Goal: Task Accomplishment & Management: Use online tool/utility

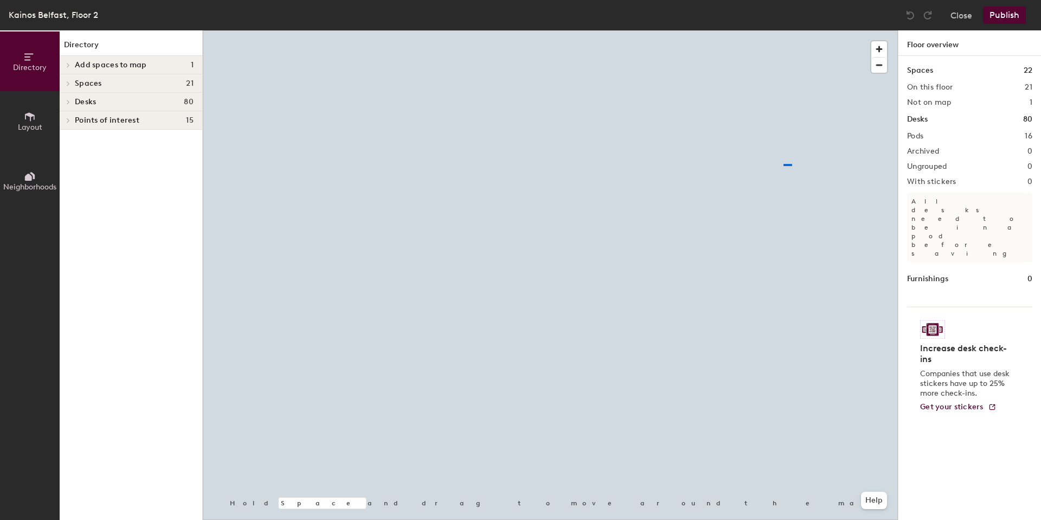
click at [690, 30] on div at bounding box center [550, 30] width 695 height 0
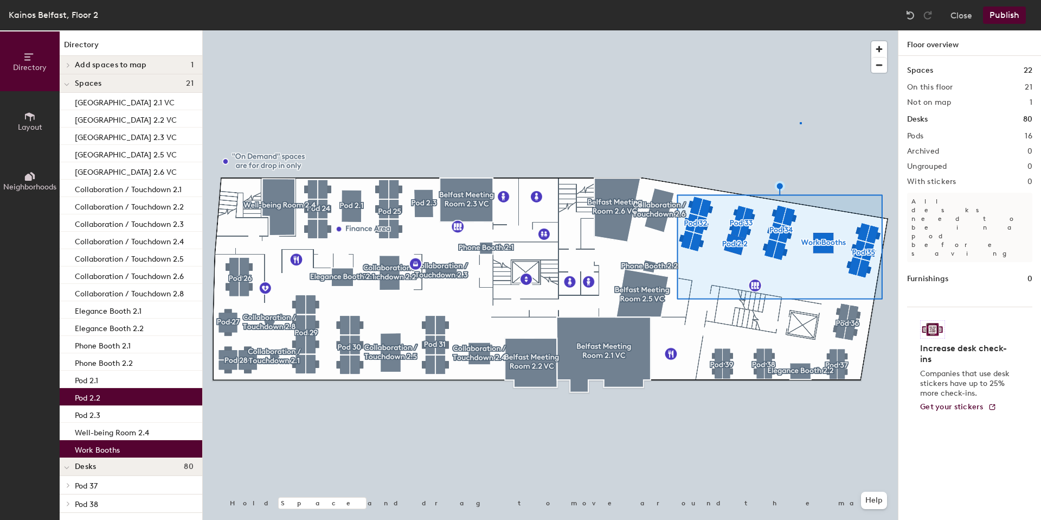
click at [800, 30] on div at bounding box center [550, 30] width 695 height 0
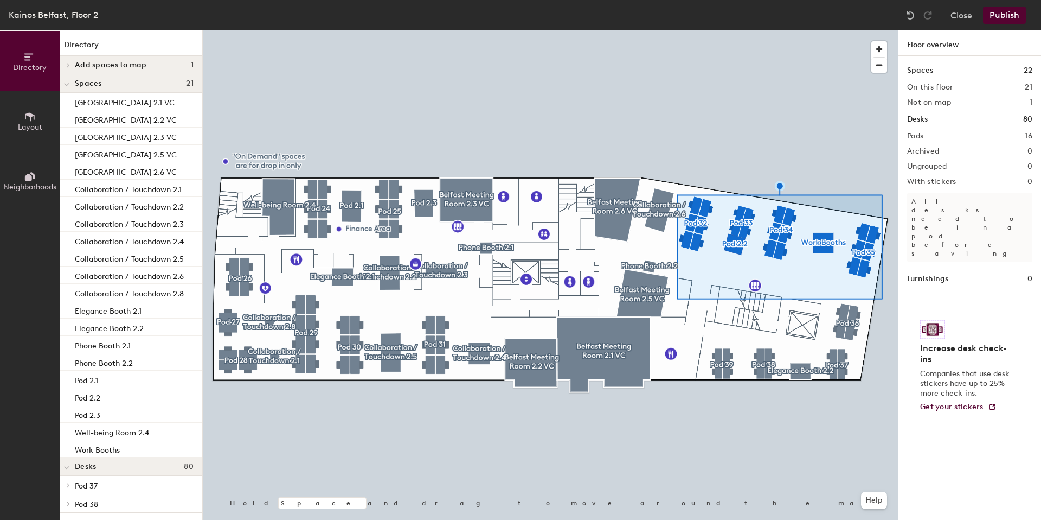
click at [782, 30] on div at bounding box center [550, 30] width 695 height 0
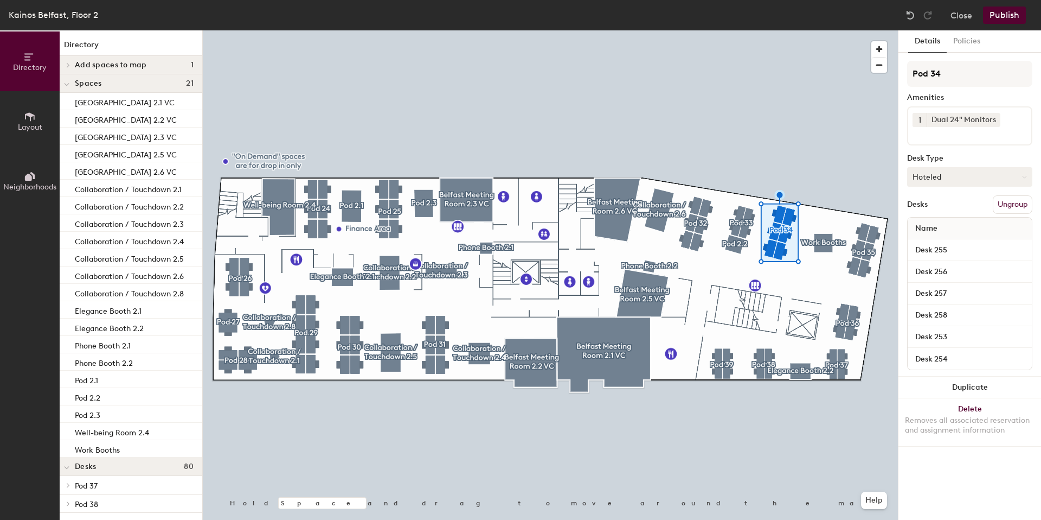
click at [949, 173] on button "Hoteled" at bounding box center [969, 177] width 125 height 20
click at [802, 30] on div at bounding box center [550, 30] width 695 height 0
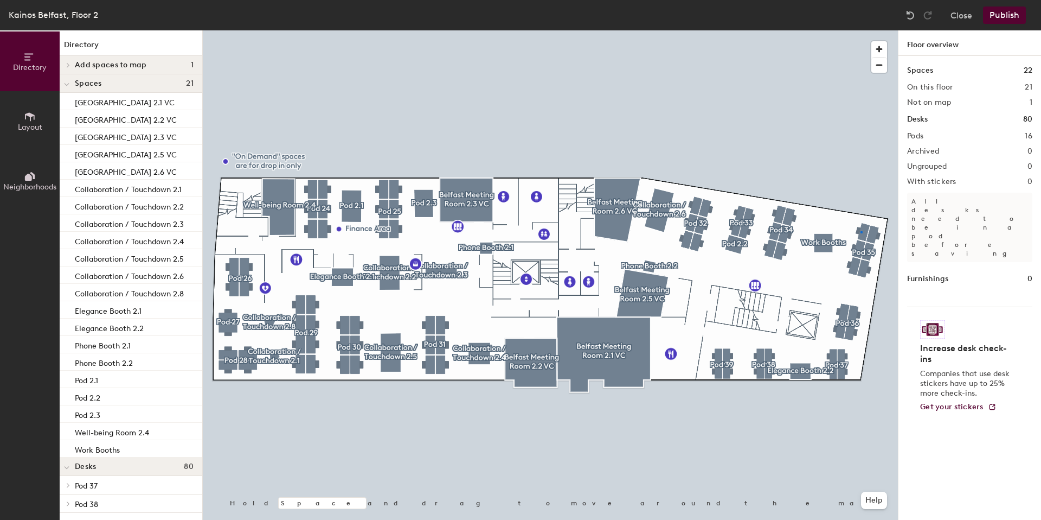
click at [861, 30] on div at bounding box center [550, 30] width 695 height 0
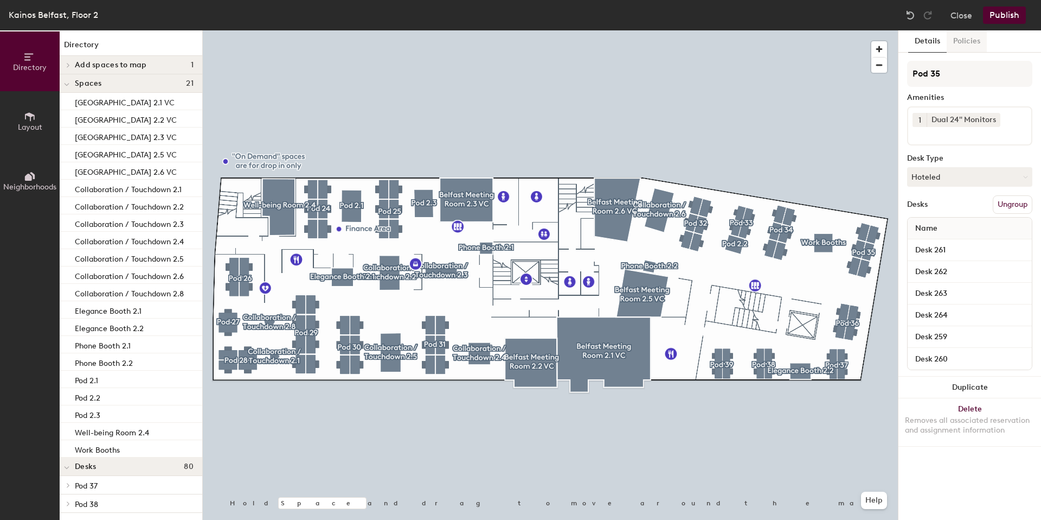
click at [974, 37] on button "Policies" at bounding box center [967, 41] width 40 height 22
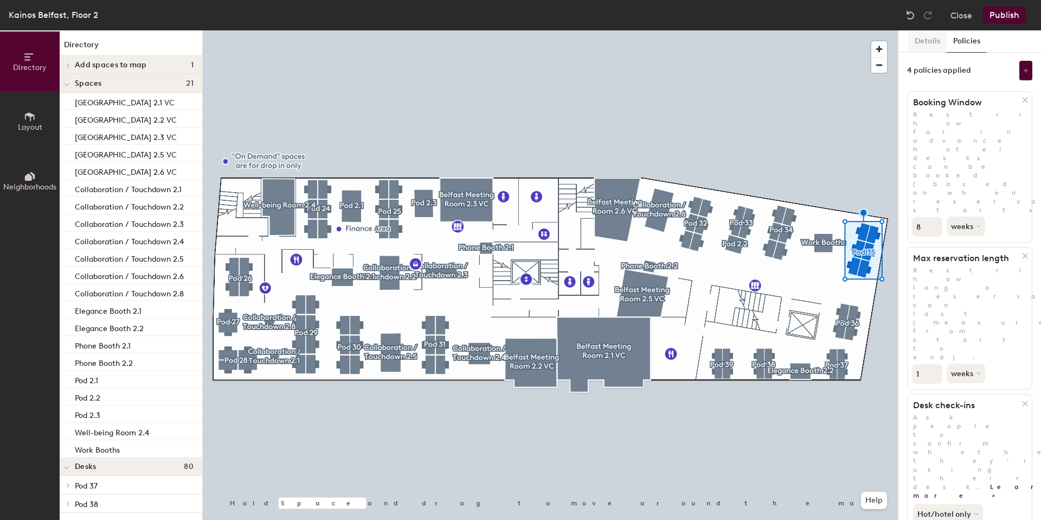
click at [920, 47] on button "Details" at bounding box center [927, 41] width 39 height 22
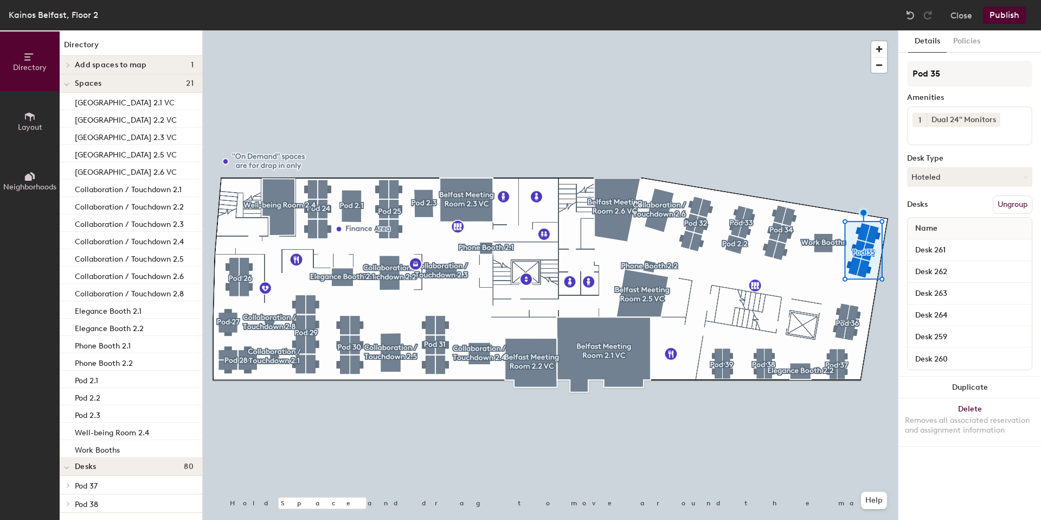
click at [28, 119] on icon at bounding box center [30, 117] width 12 height 12
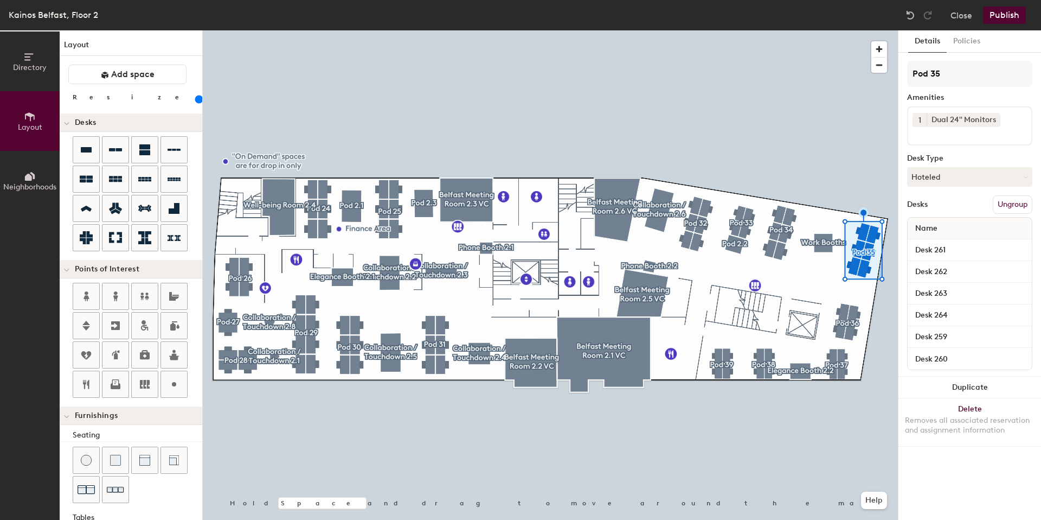
click at [27, 180] on icon at bounding box center [30, 176] width 12 height 12
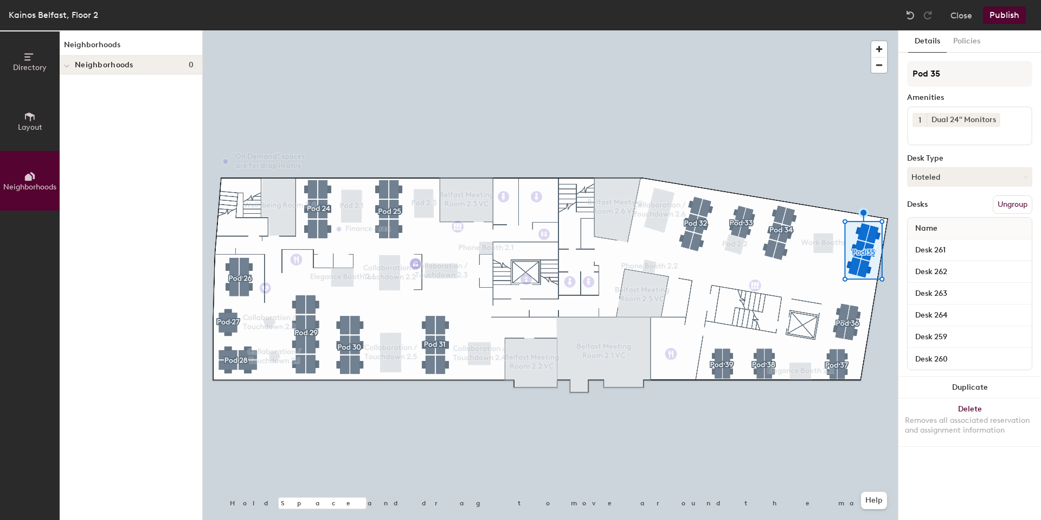
click at [32, 130] on span "Layout" at bounding box center [30, 127] width 24 height 9
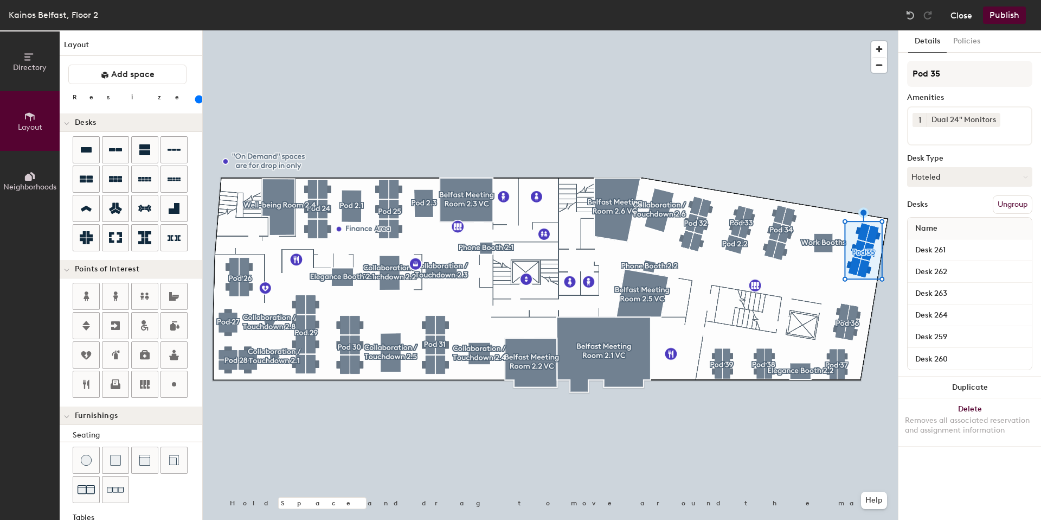
click at [962, 8] on button "Close" at bounding box center [962, 15] width 22 height 17
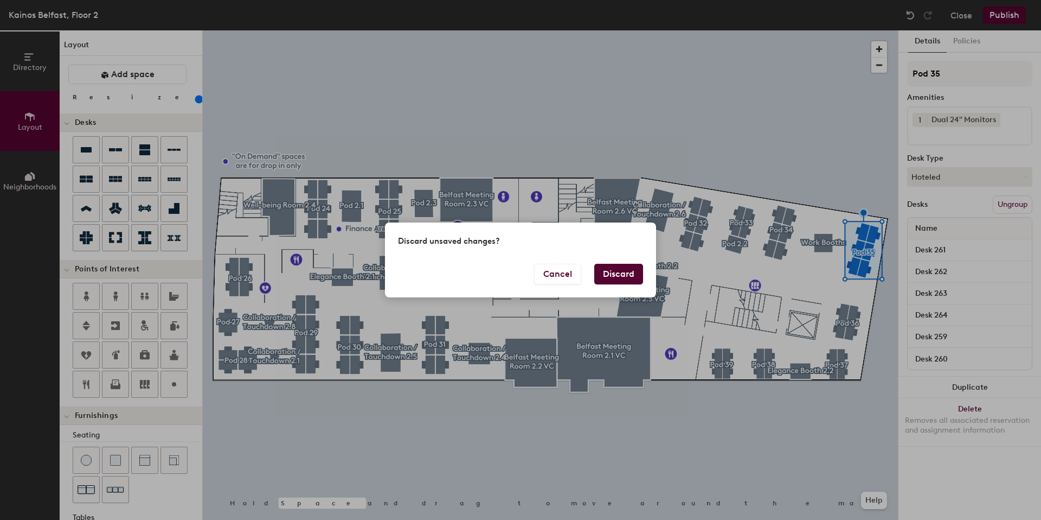
click at [620, 271] on button "Discard" at bounding box center [618, 274] width 49 height 21
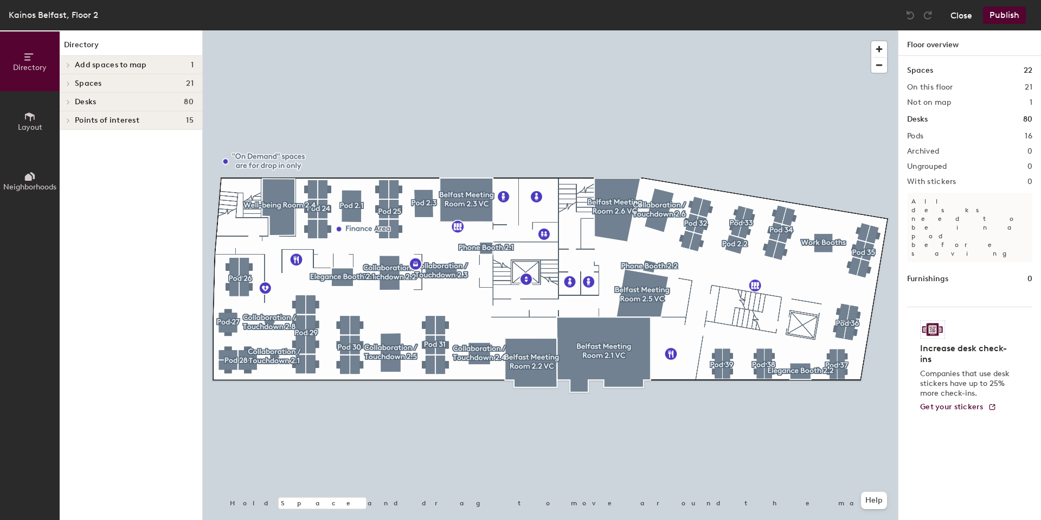
click at [951, 15] on button "Close" at bounding box center [962, 15] width 22 height 17
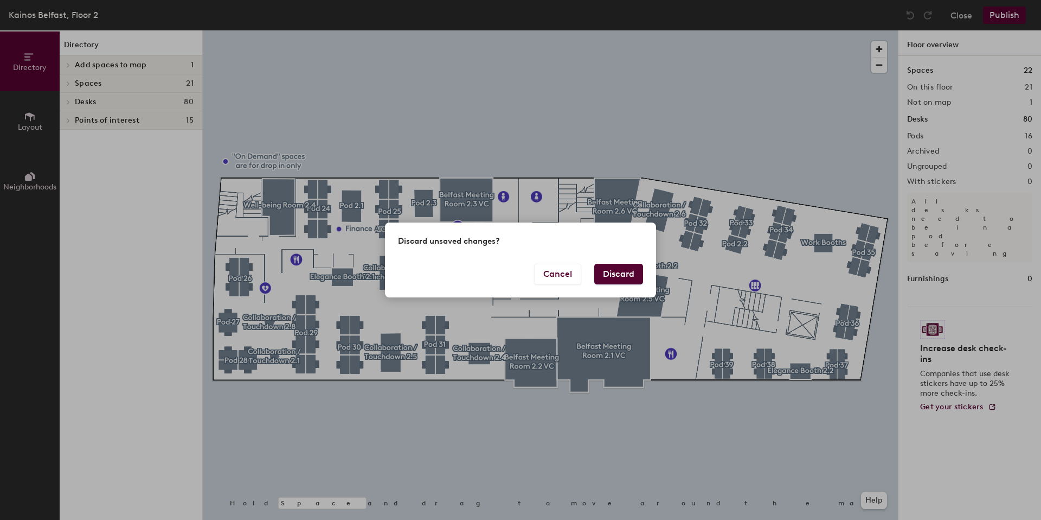
drag, startPoint x: 627, startPoint y: 268, endPoint x: 671, endPoint y: 236, distance: 53.9
click at [627, 268] on button "Discard" at bounding box center [618, 274] width 49 height 21
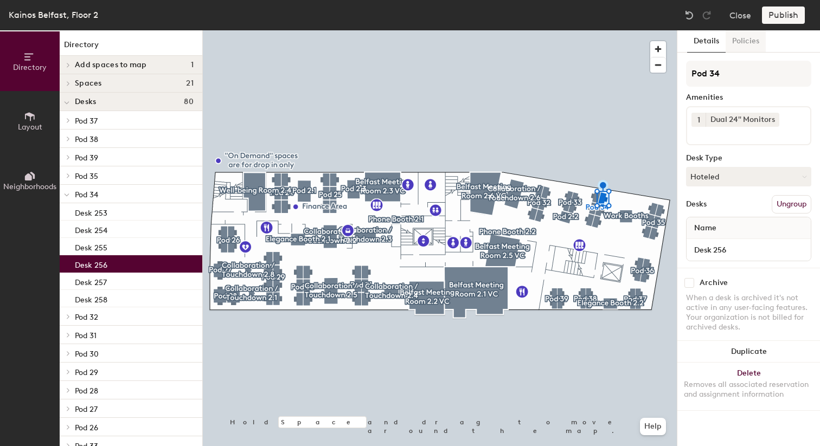
click at [751, 39] on button "Policies" at bounding box center [746, 41] width 40 height 22
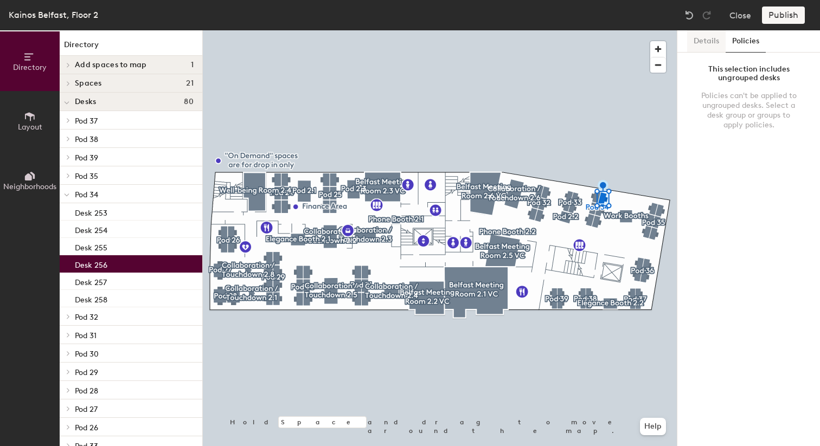
click at [718, 39] on button "Details" at bounding box center [706, 41] width 39 height 22
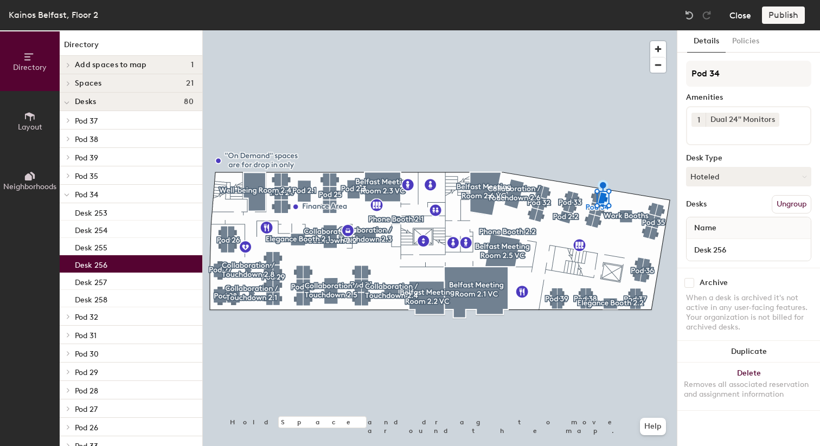
click at [738, 10] on button "Close" at bounding box center [740, 15] width 22 height 17
